Goal: Information Seeking & Learning: Learn about a topic

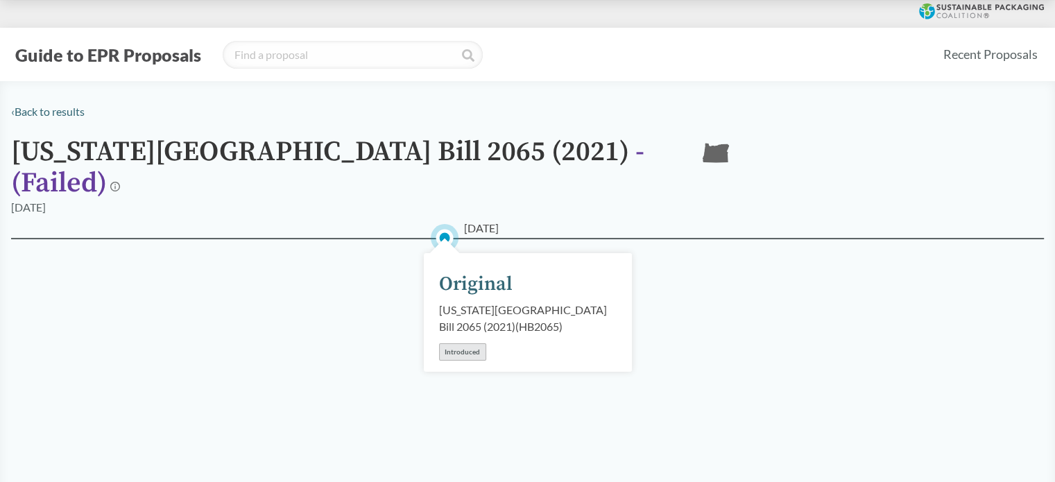
click at [62, 53] on button "Guide to EPR Proposals" at bounding box center [108, 55] width 194 height 22
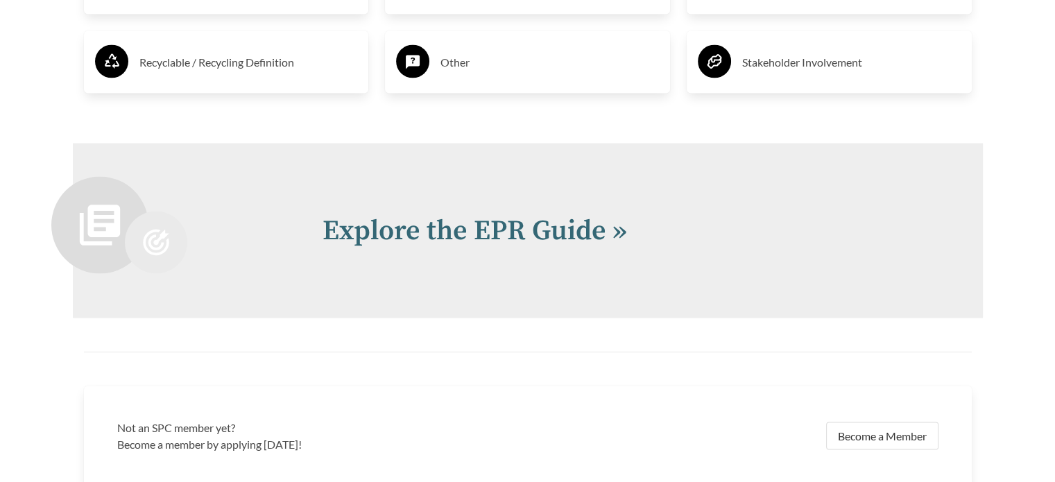
scroll to position [2635, 0]
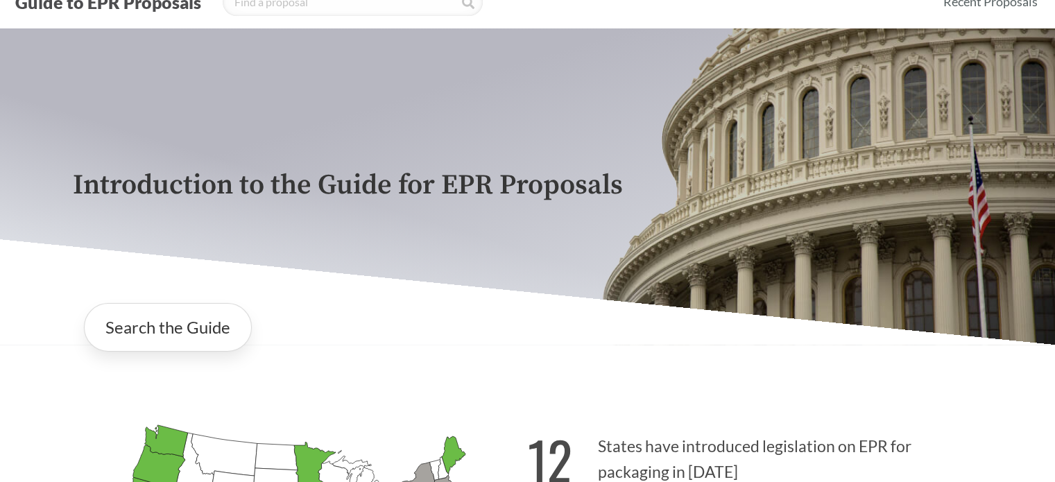
scroll to position [0, 0]
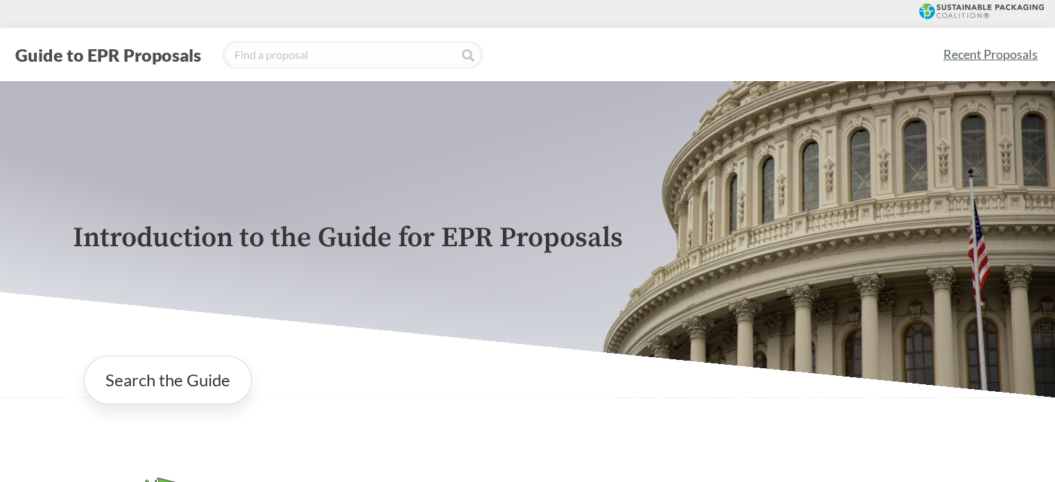
click at [985, 56] on link "Recent Proposals" at bounding box center [990, 54] width 107 height 31
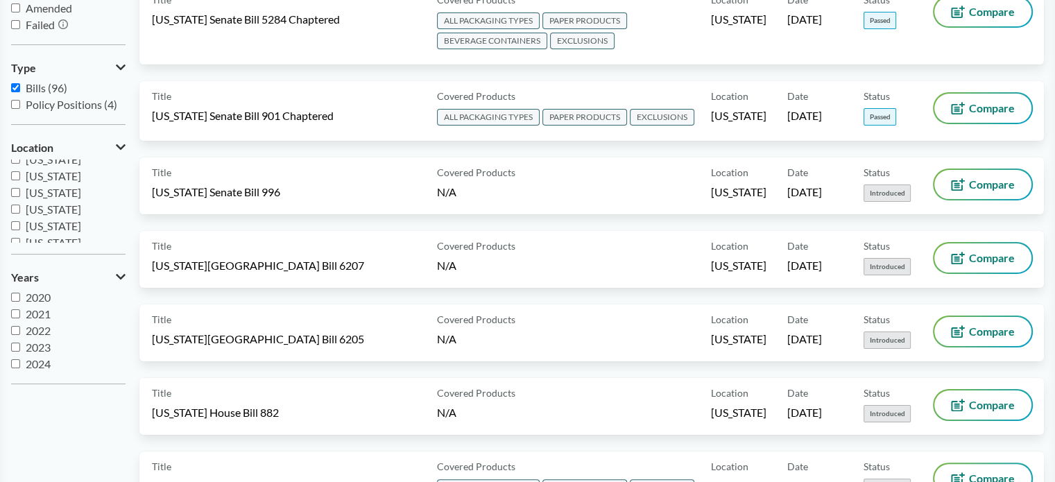
scroll to position [139, 0]
click at [26, 214] on span "[US_STATE]" at bounding box center [53, 211] width 55 height 13
click at [20, 214] on input "[US_STATE]" at bounding box center [15, 211] width 9 height 9
checkbox input "true"
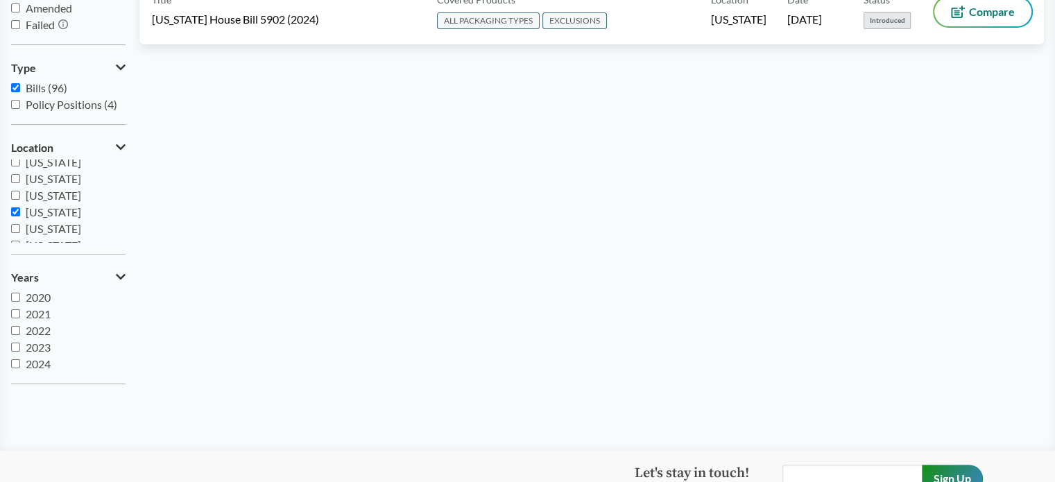
scroll to position [0, 0]
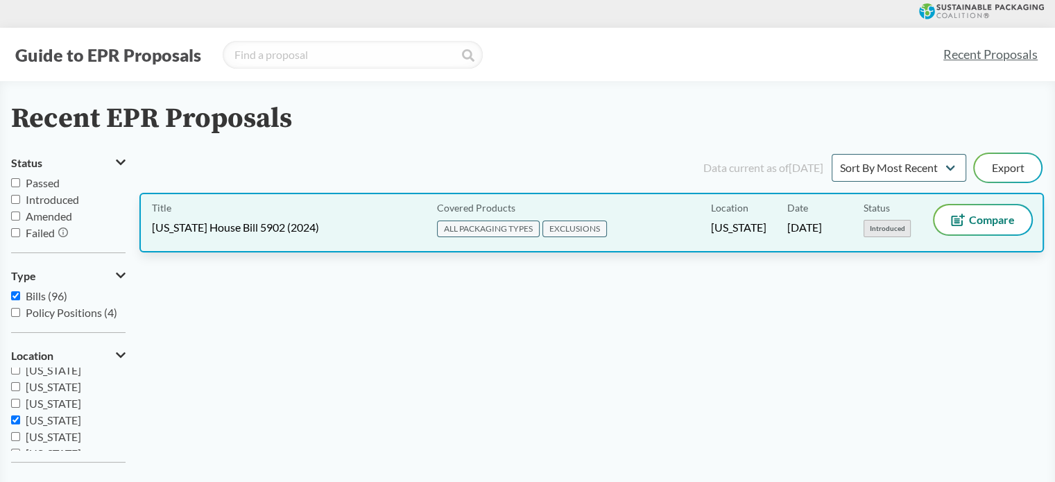
click at [612, 217] on div "Covered Products ALL PACKAGING TYPES EXCLUSIONS" at bounding box center [570, 222] width 279 height 35
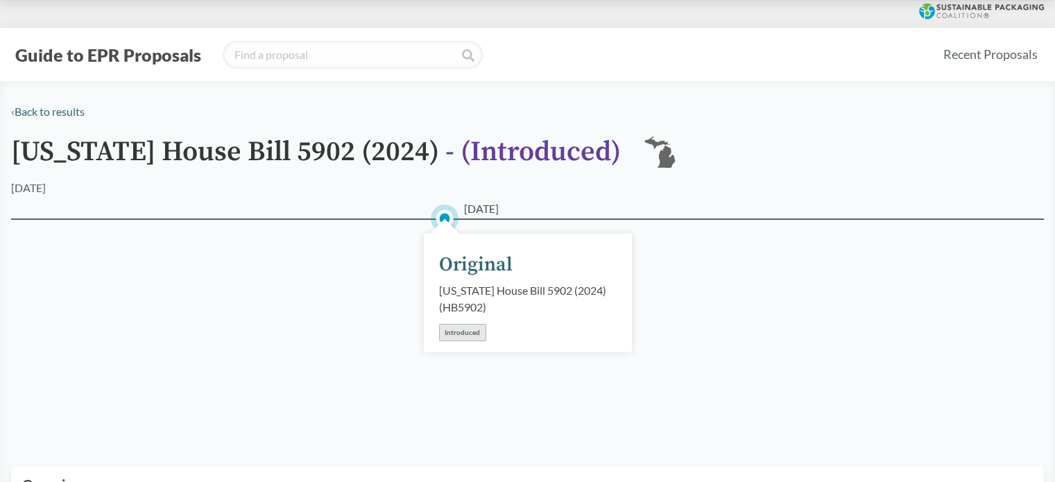
click at [454, 335] on div "Introduced" at bounding box center [462, 332] width 47 height 17
click at [472, 265] on div "Original" at bounding box center [475, 264] width 73 height 29
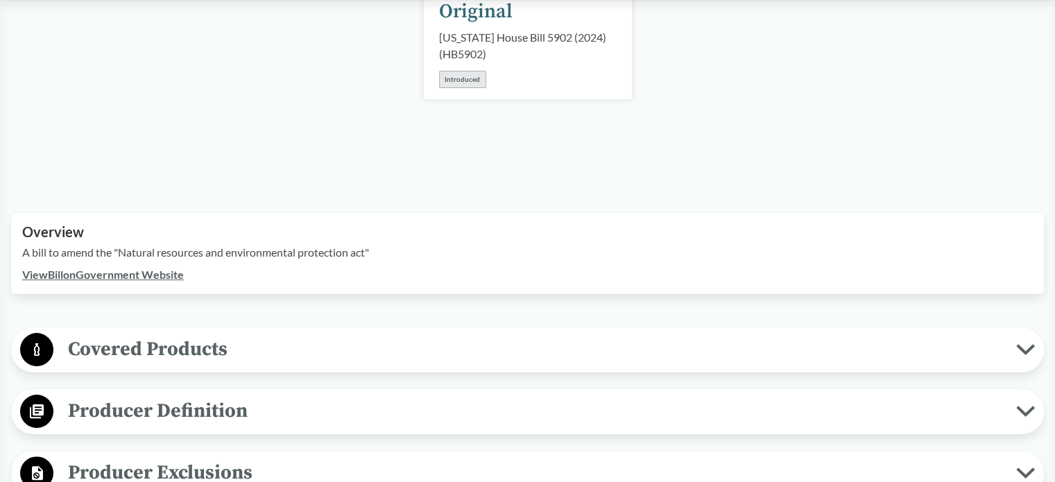
scroll to position [347, 0]
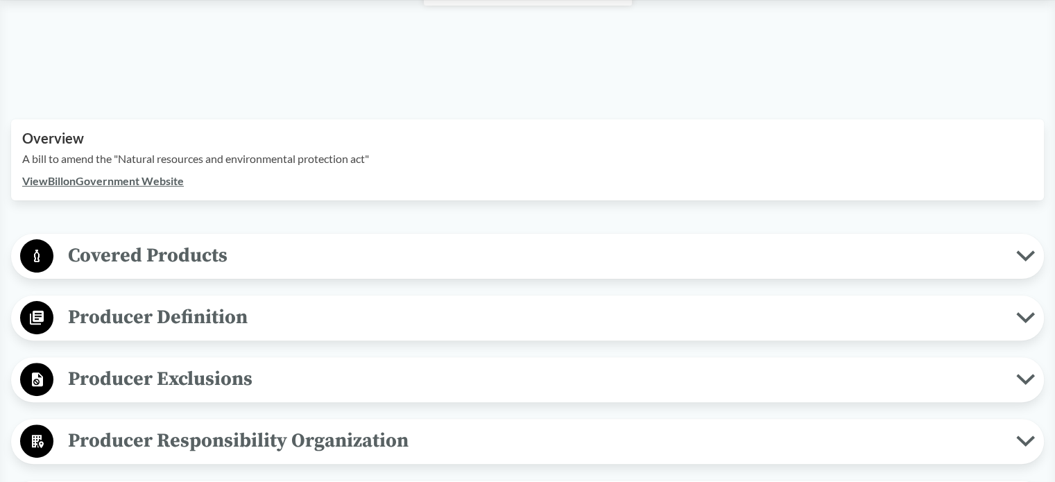
click at [463, 268] on span "Covered Products" at bounding box center [534, 255] width 962 height 31
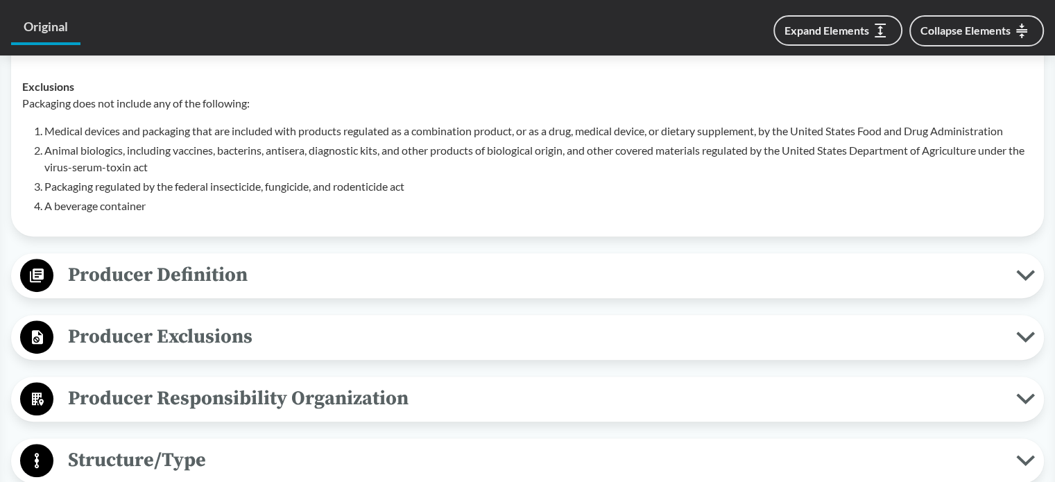
scroll to position [693, 0]
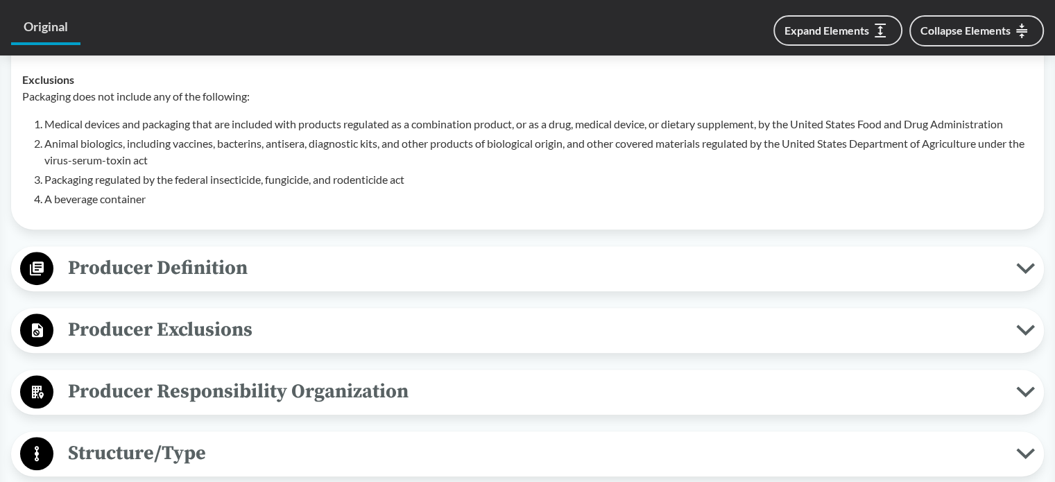
click at [463, 268] on span "Producer Definition" at bounding box center [534, 267] width 962 height 31
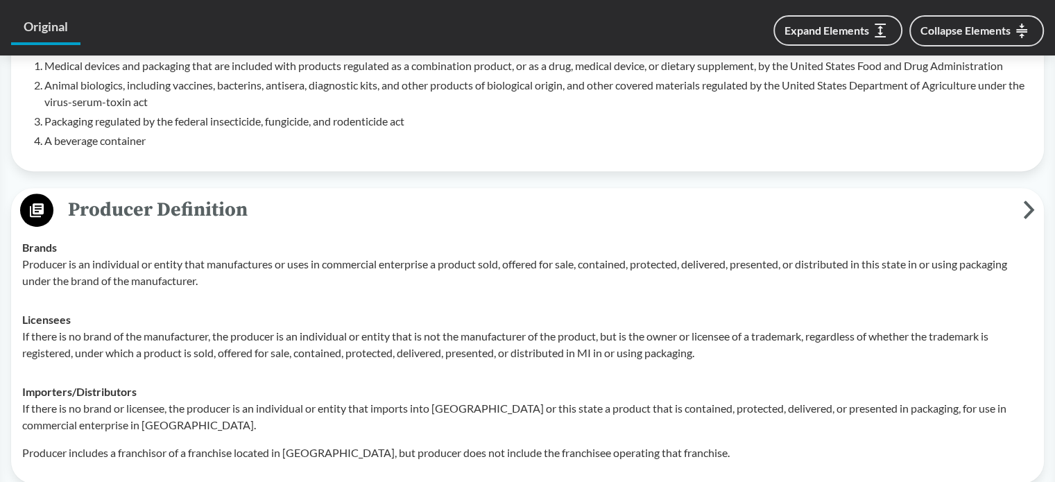
scroll to position [1040, 0]
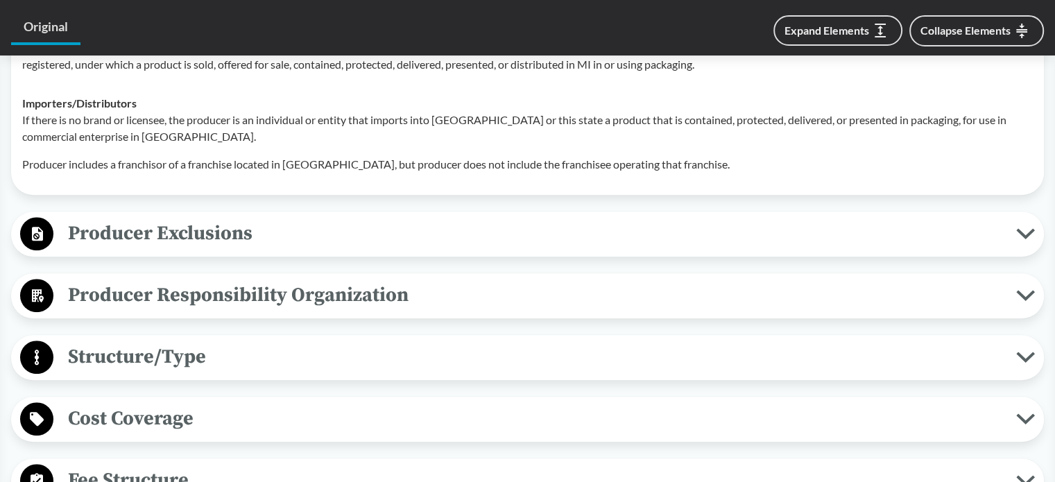
click at [443, 244] on span "Producer Exclusions" at bounding box center [534, 233] width 962 height 31
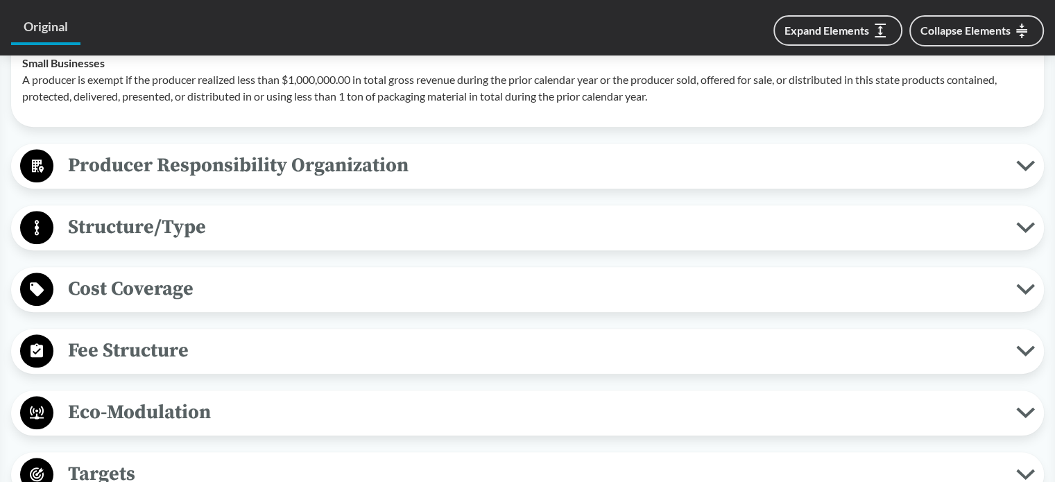
click at [458, 173] on span "Producer Responsibility Organization" at bounding box center [534, 165] width 962 height 31
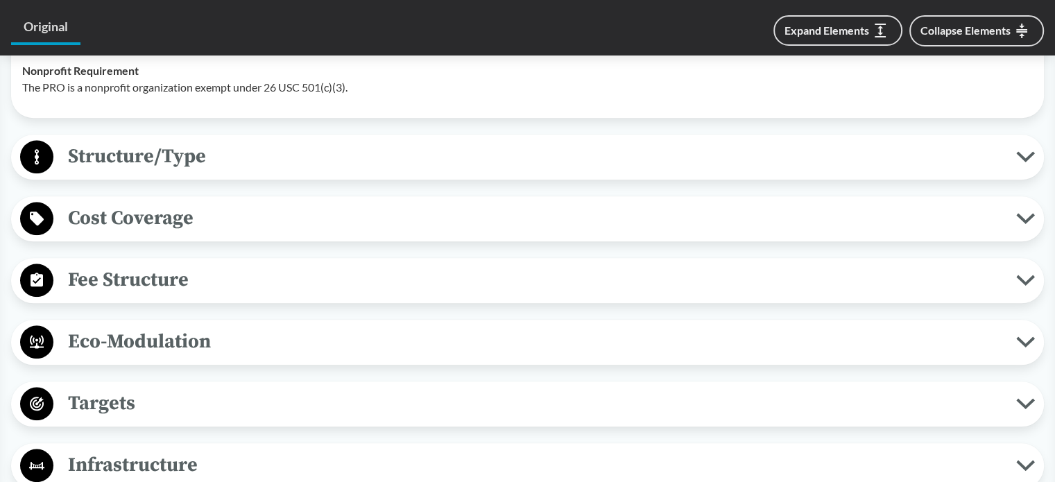
scroll to position [1456, 0]
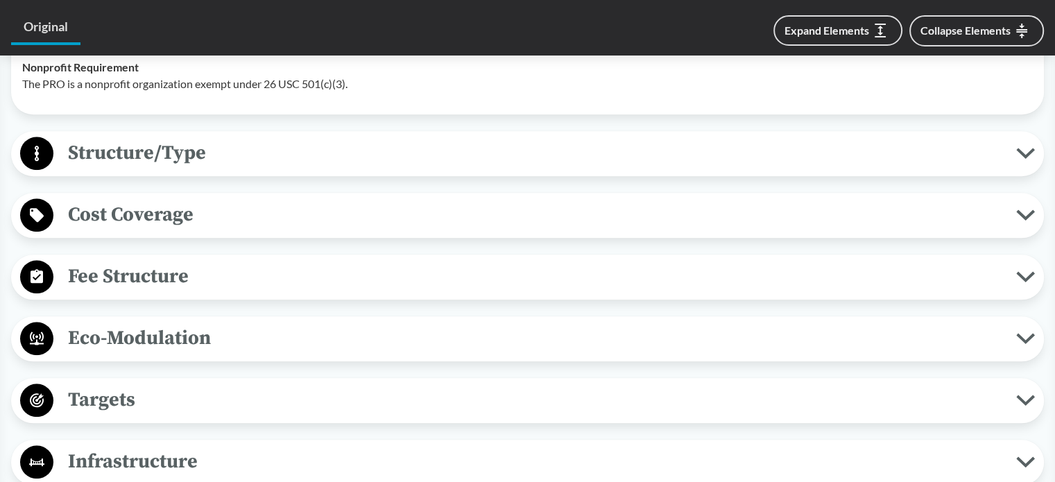
click at [431, 166] on span "Structure/Type" at bounding box center [534, 152] width 962 height 31
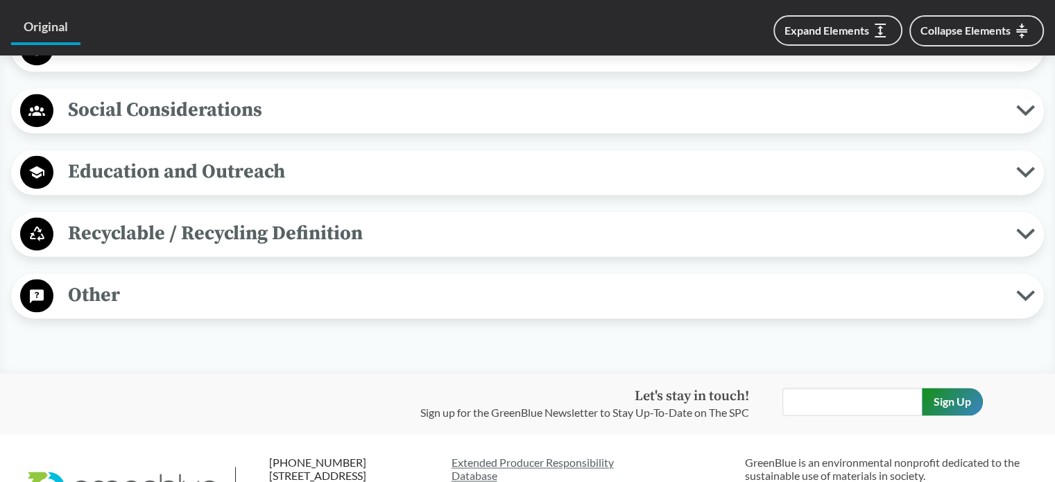
scroll to position [2149, 0]
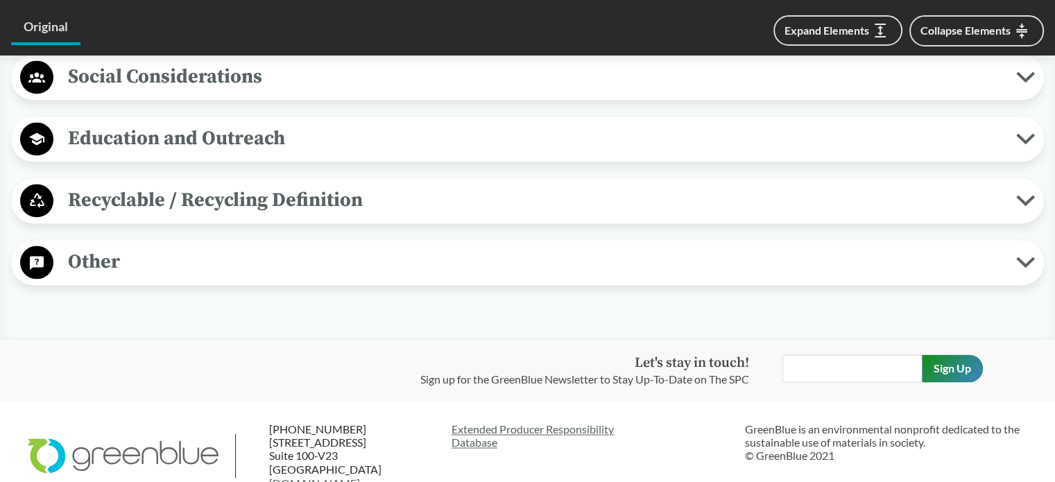
click at [443, 262] on span "Other" at bounding box center [534, 261] width 962 height 31
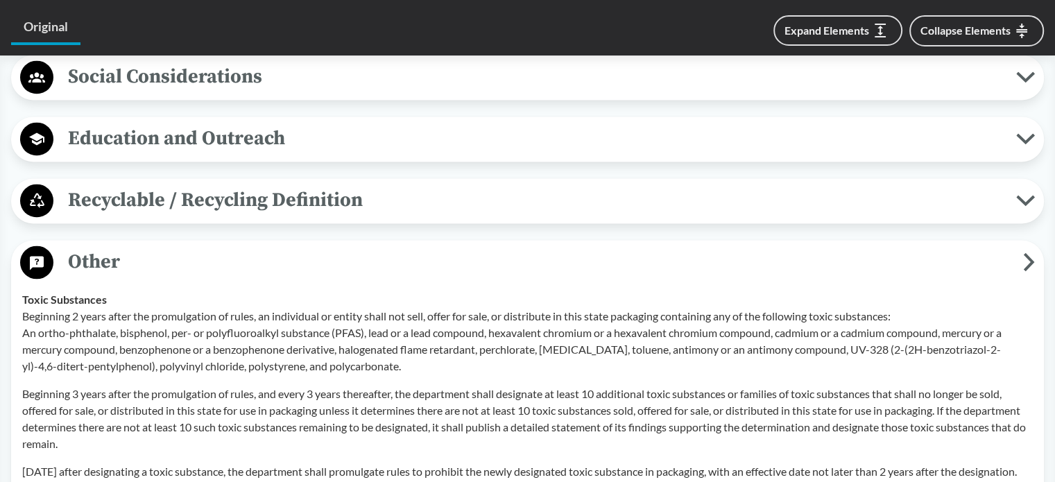
click at [397, 199] on span "Recyclable / Recycling Definition" at bounding box center [534, 199] width 962 height 31
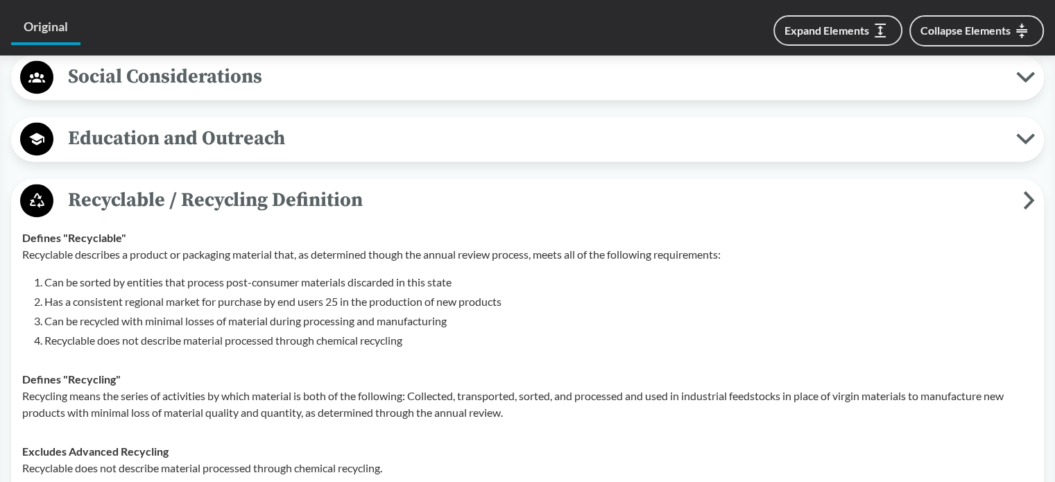
click at [376, 150] on span "Education and Outreach" at bounding box center [534, 138] width 962 height 31
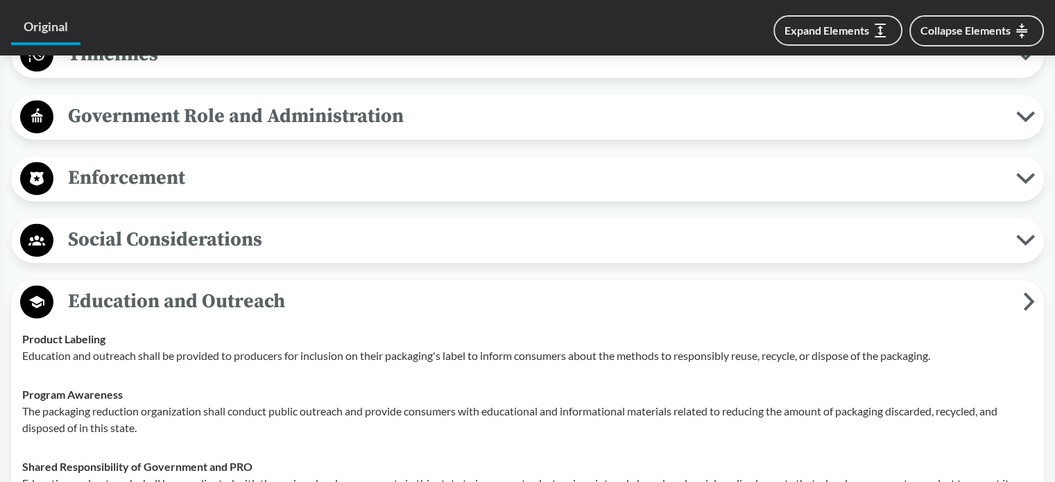
scroll to position [2011, 0]
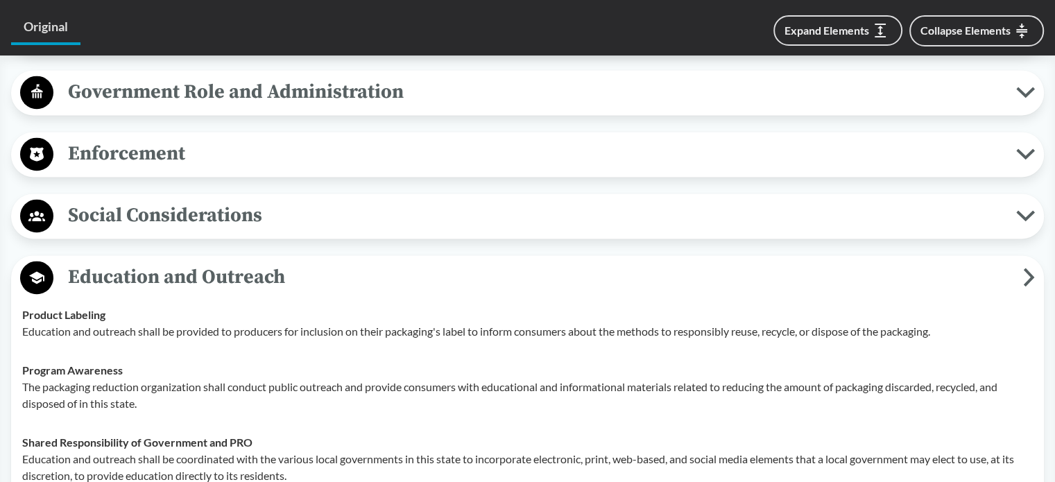
click at [343, 274] on span "Education and Outreach" at bounding box center [537, 276] width 969 height 31
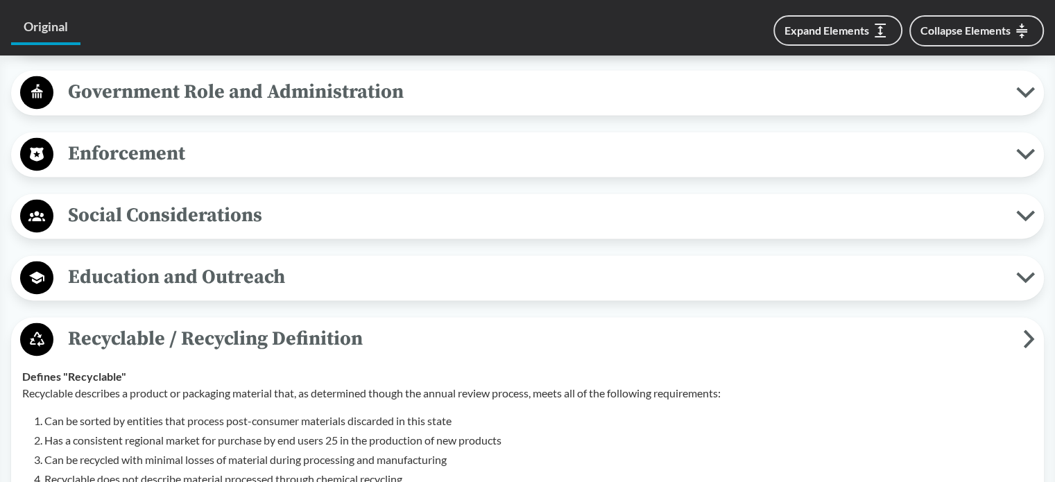
click at [337, 217] on span "Social Considerations" at bounding box center [534, 215] width 962 height 31
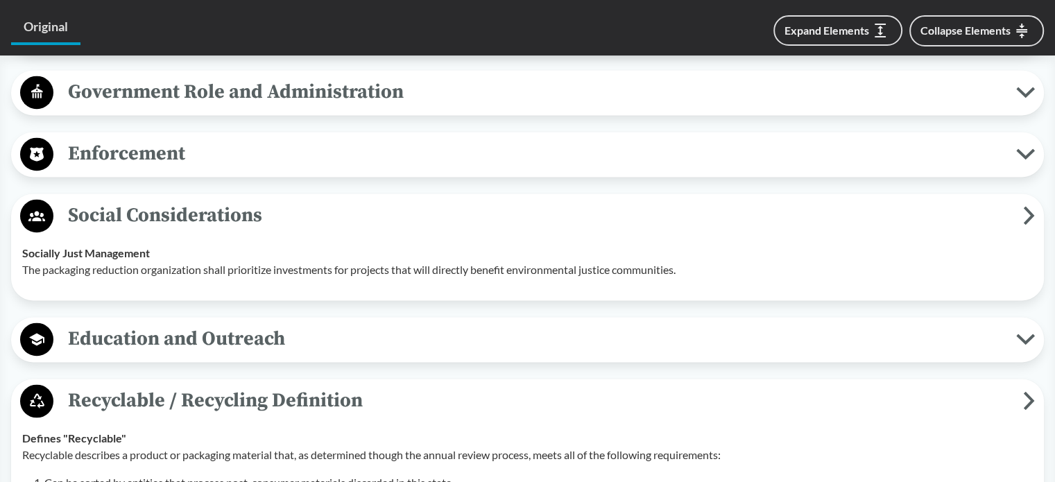
click at [331, 159] on span "Enforcement" at bounding box center [534, 153] width 962 height 31
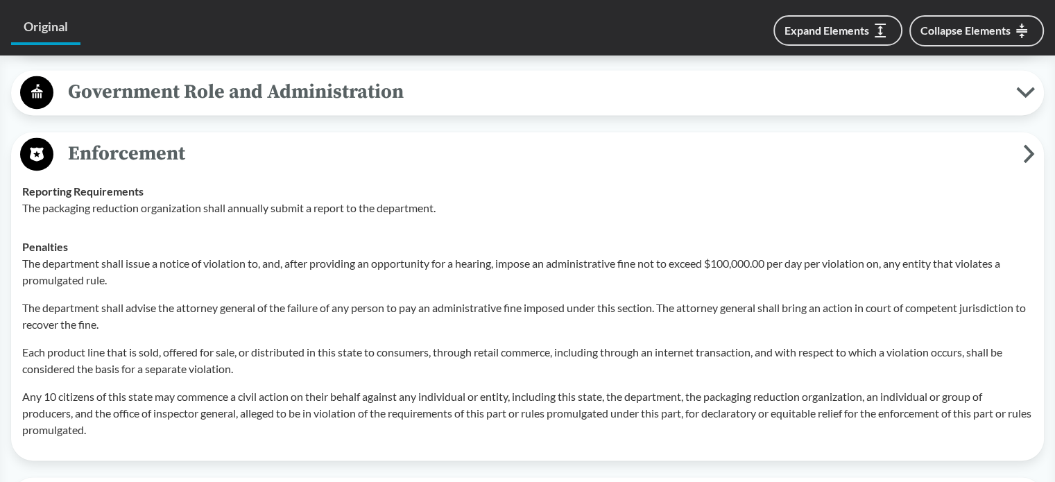
click at [364, 91] on span "Government Role and Administration" at bounding box center [534, 91] width 962 height 31
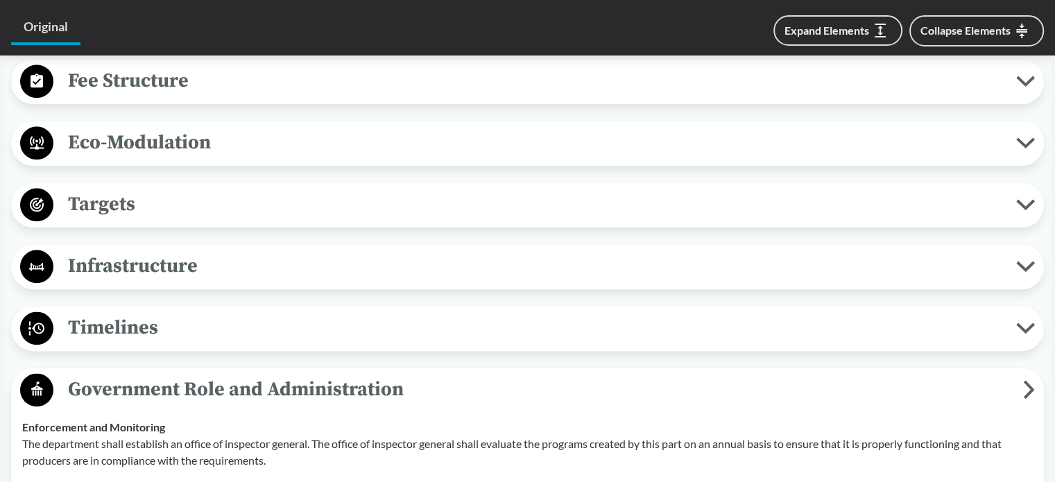
scroll to position [1733, 0]
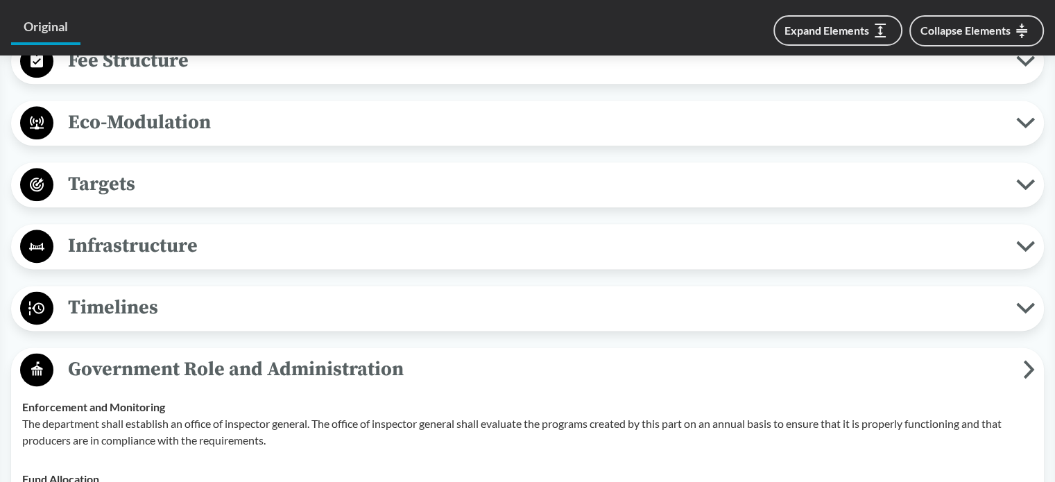
click at [308, 296] on span "Timelines" at bounding box center [534, 307] width 962 height 31
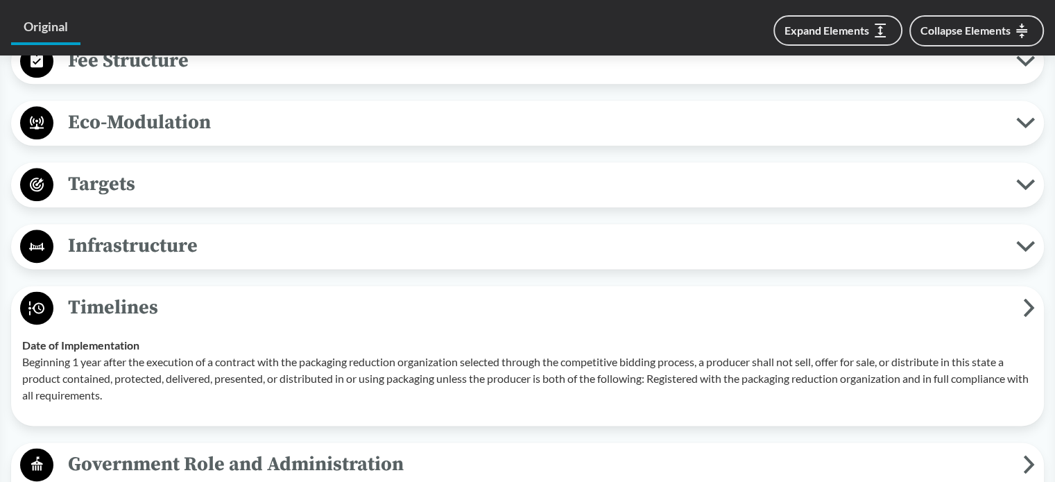
click at [291, 230] on span "Infrastructure" at bounding box center [534, 245] width 962 height 31
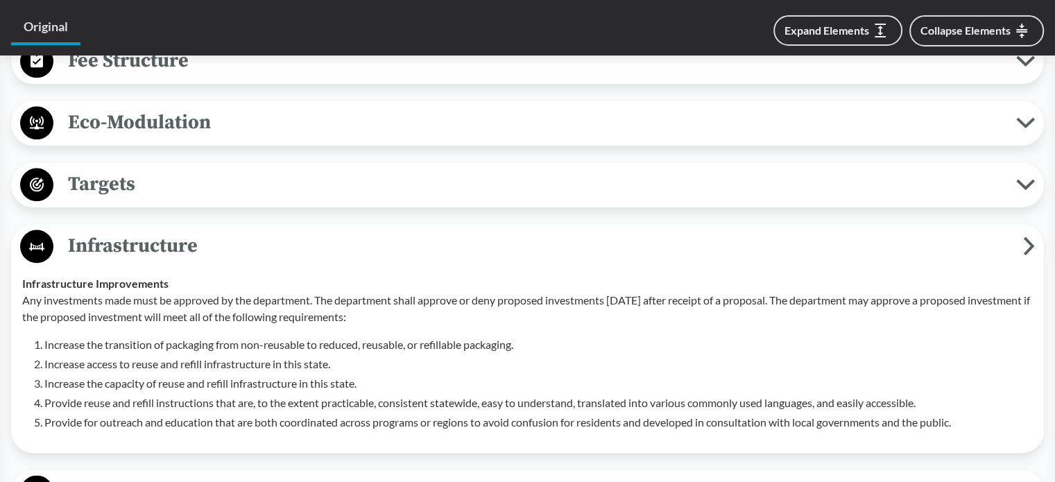
click at [281, 184] on span "Targets" at bounding box center [534, 183] width 962 height 31
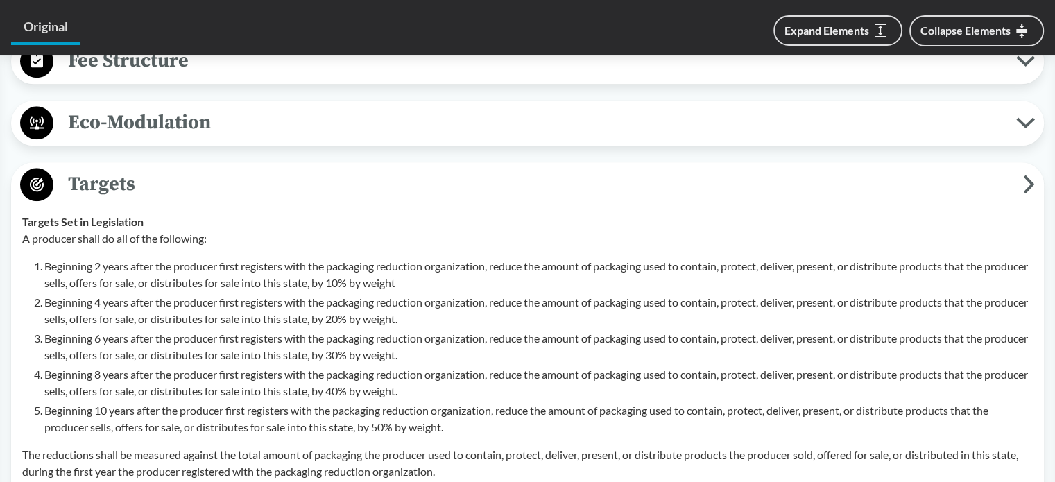
click at [289, 124] on span "Eco-Modulation" at bounding box center [534, 122] width 962 height 31
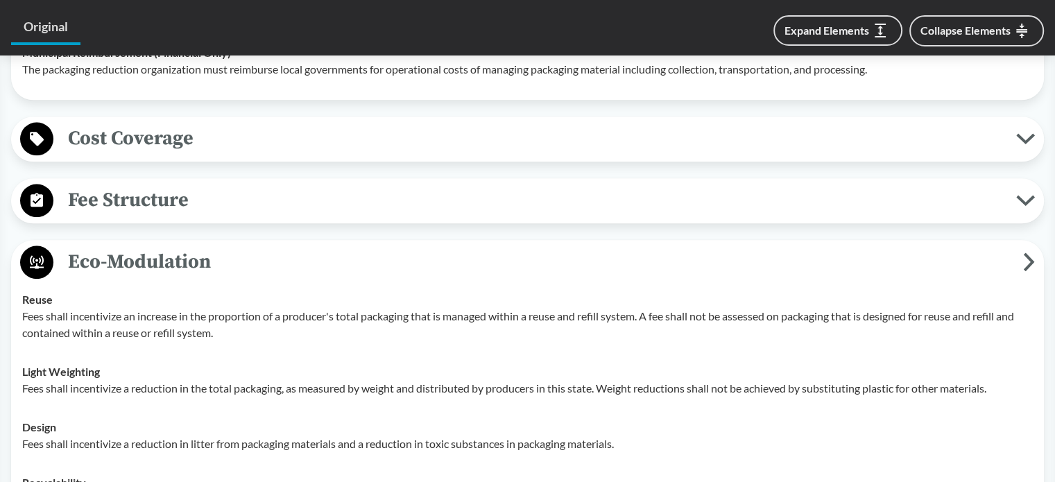
scroll to position [1595, 0]
click at [282, 188] on span "Fee Structure" at bounding box center [534, 199] width 962 height 31
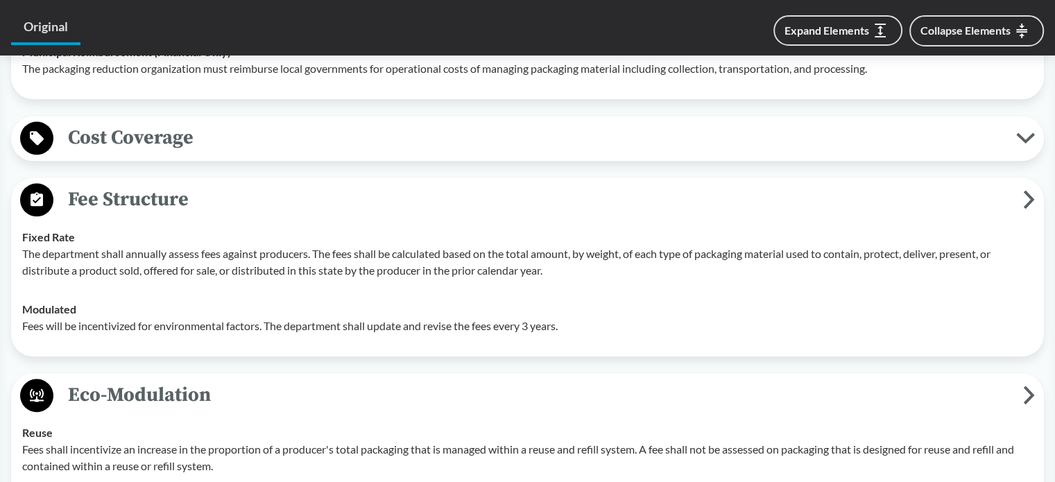
click at [273, 149] on span "Cost Coverage" at bounding box center [534, 137] width 962 height 31
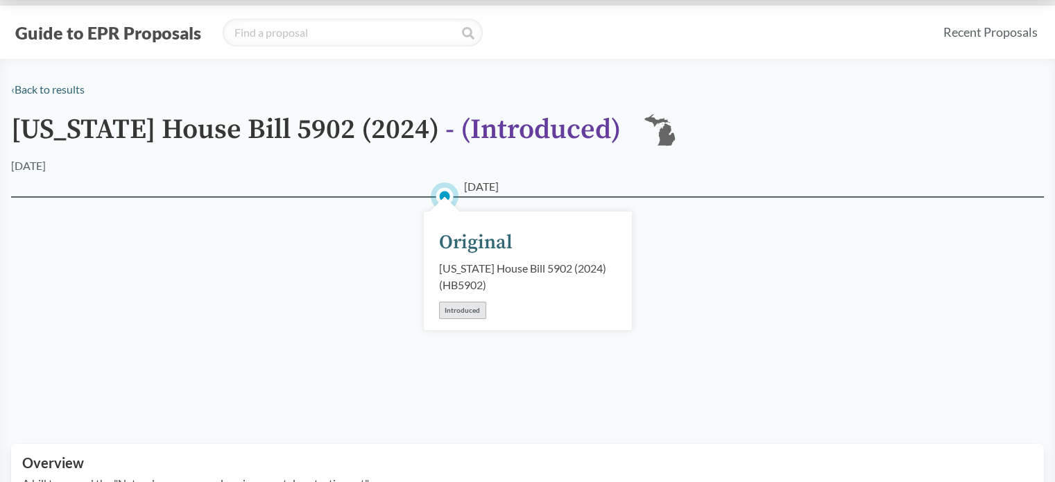
scroll to position [0, 0]
